Goal: Information Seeking & Learning: Learn about a topic

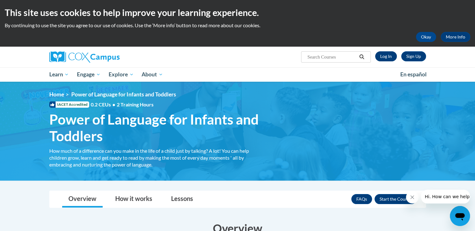
click at [390, 58] on link "Log In" at bounding box center [386, 56] width 22 height 10
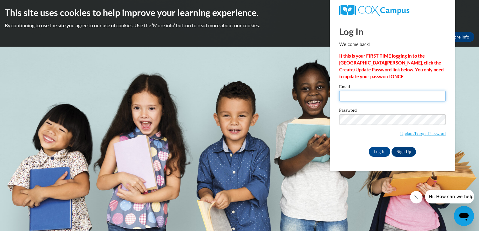
click at [359, 98] on input "Email" at bounding box center [392, 96] width 107 height 11
type input "christine.raifsnider@northeastkycaa.net"
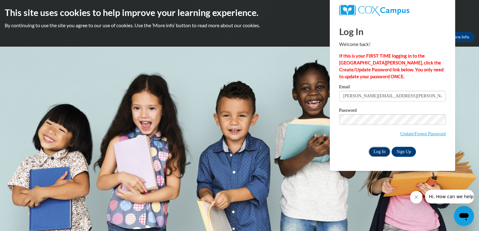
click at [378, 151] on input "Log In" at bounding box center [380, 152] width 22 height 10
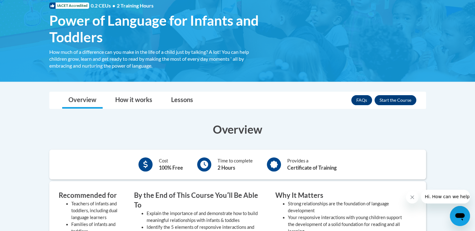
scroll to position [98, 0]
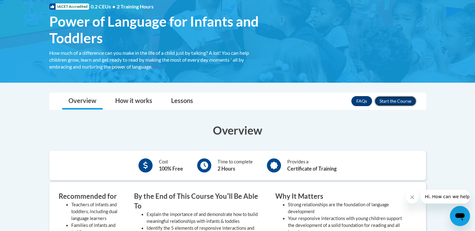
click at [392, 100] on button "Enroll" at bounding box center [395, 101] width 42 height 10
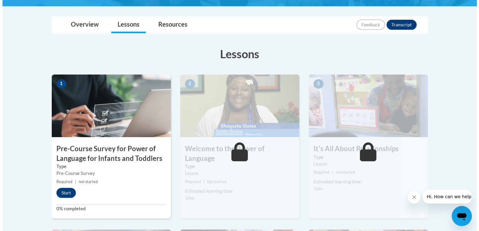
scroll to position [167, 0]
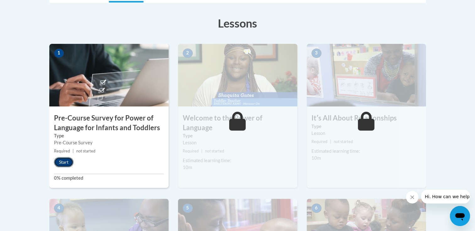
click at [62, 159] on button "Start" at bounding box center [63, 162] width 19 height 10
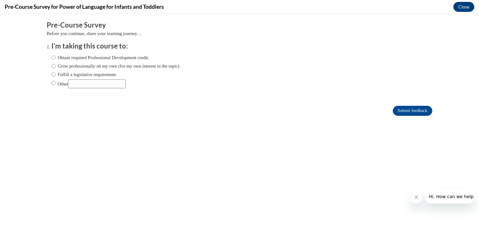
scroll to position [0, 0]
click at [51, 86] on input "Other" at bounding box center [53, 83] width 4 height 7
radio input "true"
click at [74, 85] on input "Other" at bounding box center [97, 84] width 58 height 9
type input "for an assignment"
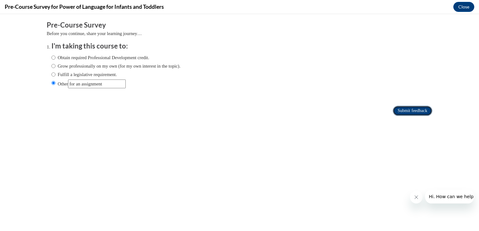
click at [411, 112] on input "Submit feedback" at bounding box center [413, 111] width 40 height 10
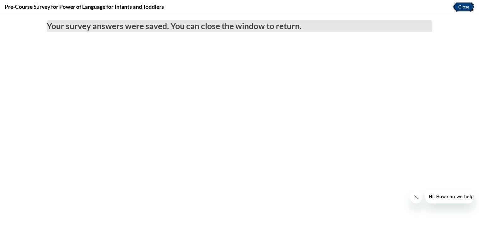
click at [466, 7] on button "Close" at bounding box center [464, 7] width 21 height 10
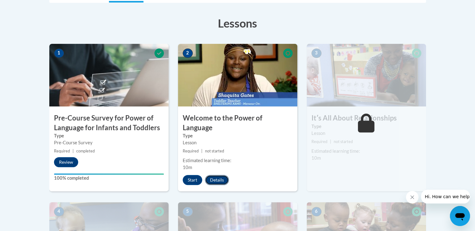
click at [222, 175] on button "Details" at bounding box center [217, 180] width 24 height 10
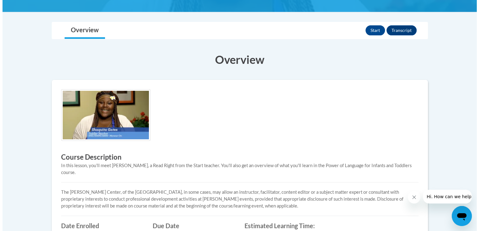
scroll to position [134, 0]
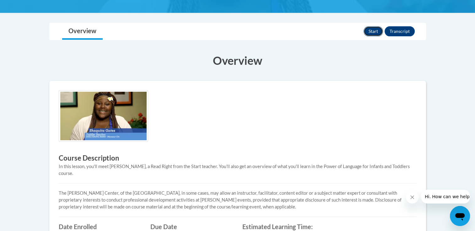
click at [371, 30] on button "Start" at bounding box center [372, 31] width 19 height 10
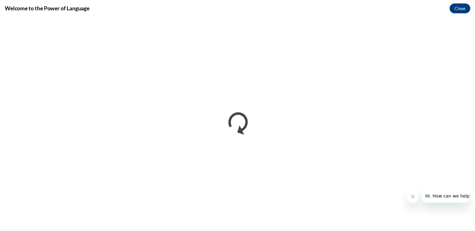
scroll to position [0, 0]
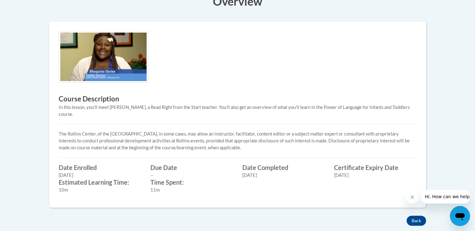
scroll to position [232, 0]
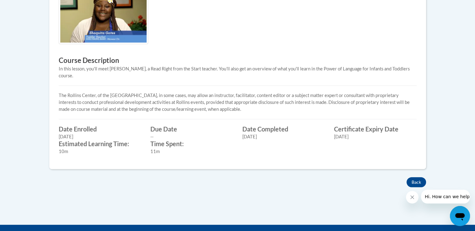
drag, startPoint x: 412, startPoint y: 174, endPoint x: 343, endPoint y: 187, distance: 70.3
click at [343, 187] on div "× Close Course Enrollment Please select... × Close ×" at bounding box center [237, 75] width 395 height 301
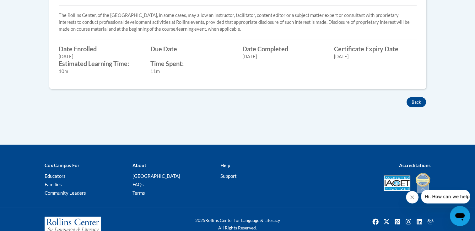
scroll to position [321, 0]
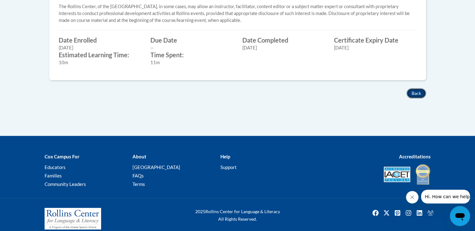
click at [421, 88] on button "Back" at bounding box center [415, 93] width 19 height 10
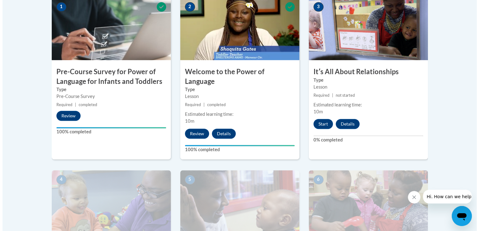
scroll to position [215, 0]
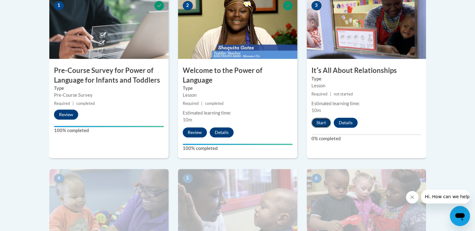
click at [324, 124] on button "Start" at bounding box center [320, 123] width 19 height 10
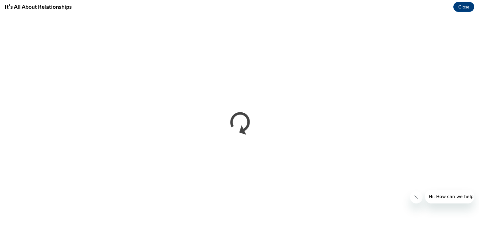
scroll to position [0, 0]
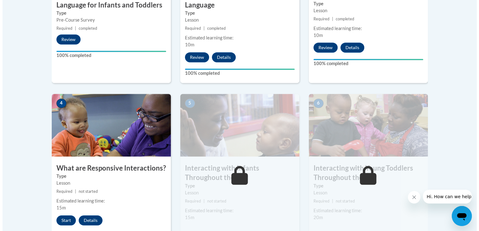
scroll to position [295, 0]
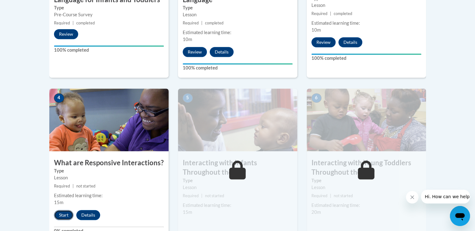
click at [61, 210] on button "Start" at bounding box center [63, 215] width 19 height 10
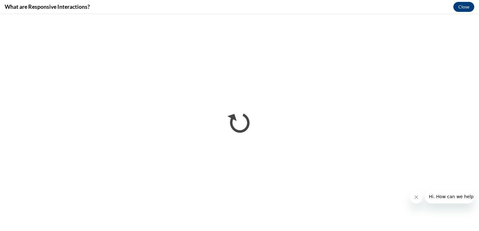
scroll to position [0, 0]
